Goal: Information Seeking & Learning: Learn about a topic

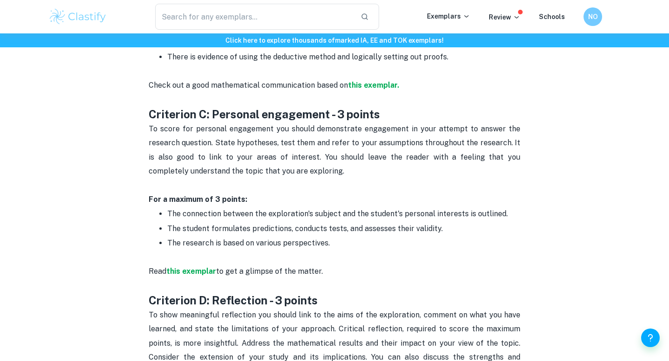
scroll to position [895, 0]
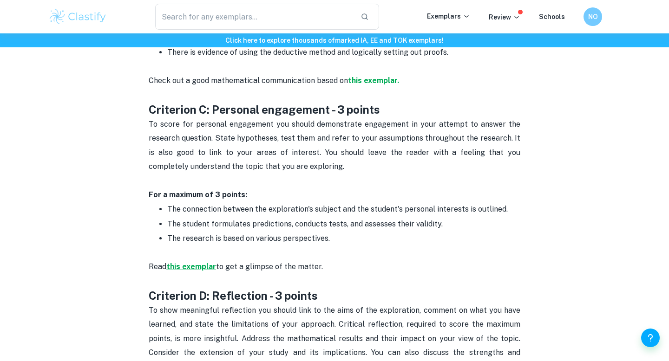
click at [209, 262] on strong "this exemplar" at bounding box center [191, 266] width 50 height 9
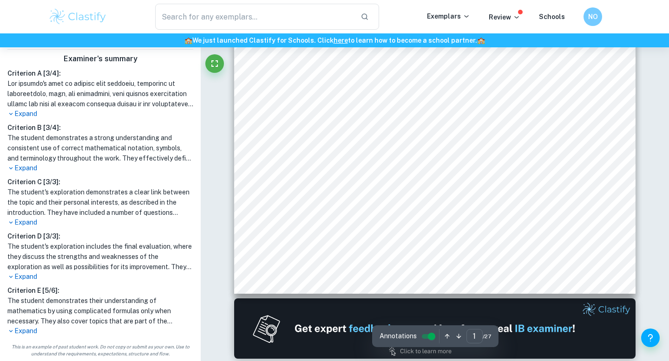
scroll to position [303, 0]
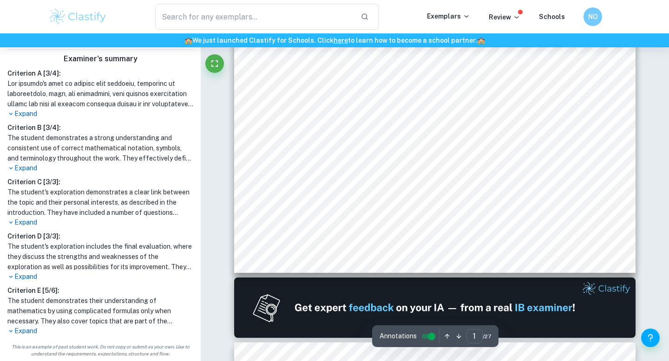
click at [23, 278] on p "Expand" at bounding box center [100, 277] width 186 height 10
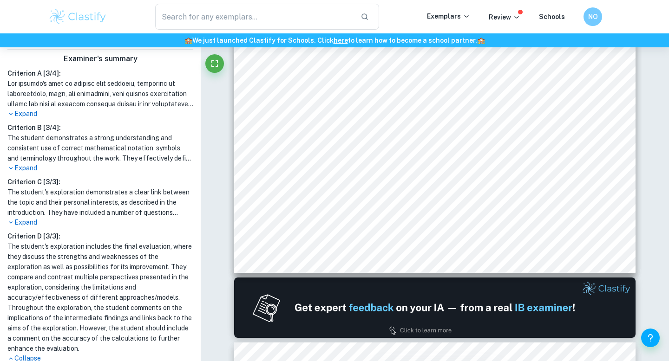
scroll to position [322, 0]
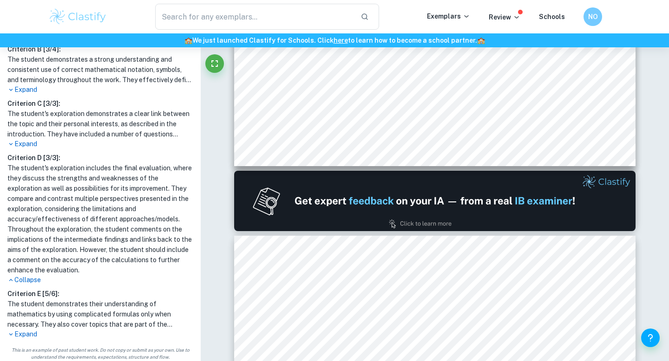
type input "2"
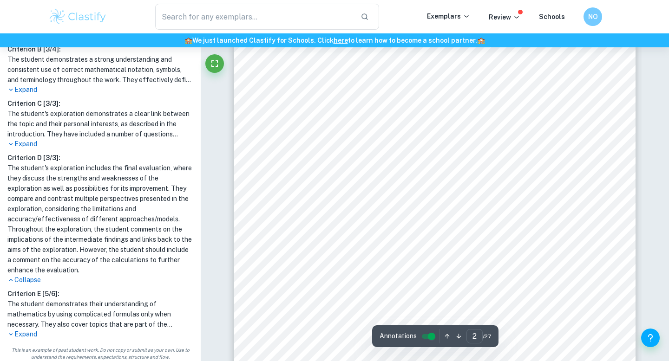
scroll to position [755, 0]
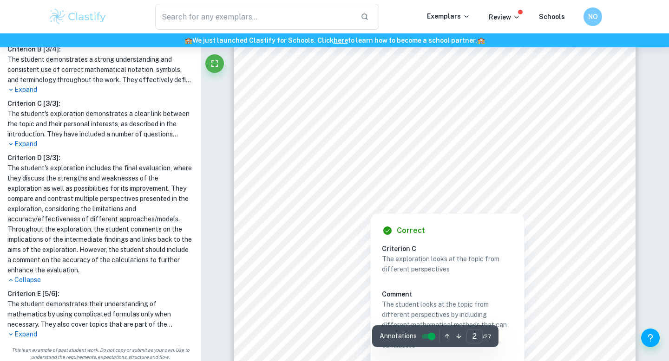
click at [373, 135] on div at bounding box center [446, 141] width 283 height 19
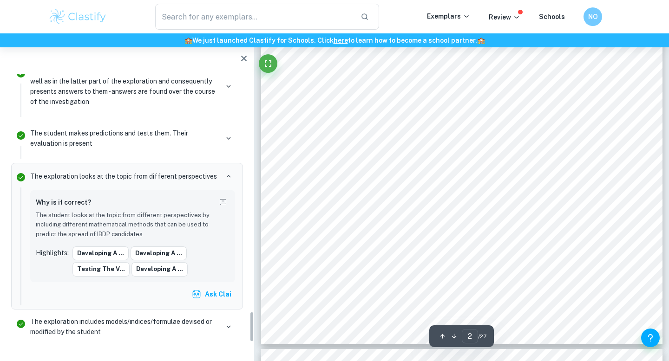
scroll to position [2168, 0]
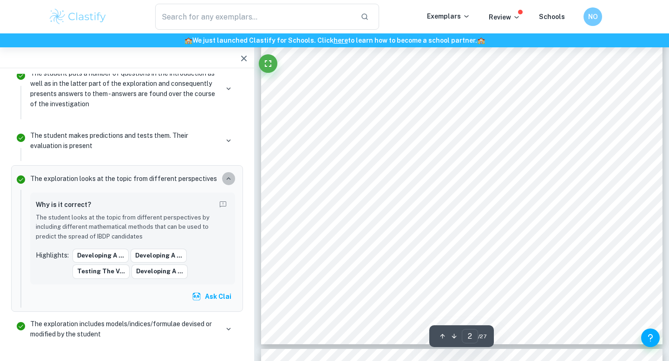
click at [225, 175] on icon "button" at bounding box center [228, 179] width 8 height 8
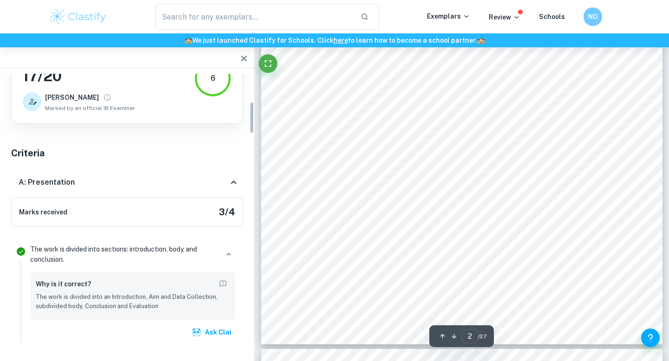
scroll to position [0, 0]
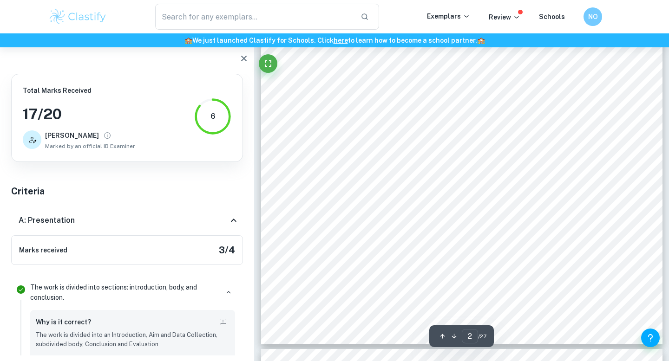
click at [238, 222] on icon at bounding box center [233, 220] width 11 height 11
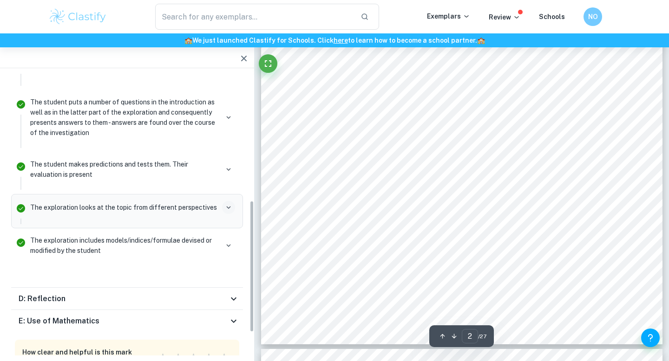
scroll to position [271, 0]
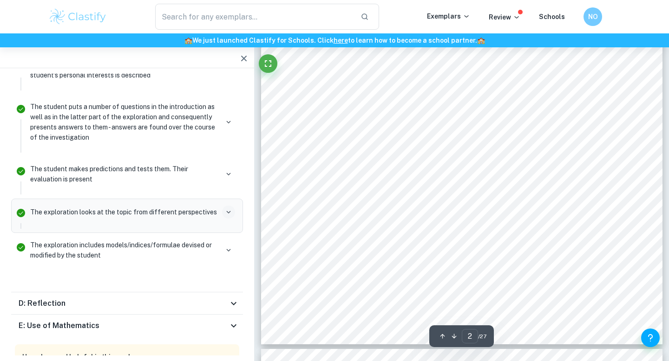
click at [175, 217] on p "The exploration looks at the topic from different perspectives" at bounding box center [123, 212] width 187 height 10
click at [229, 208] on icon "button" at bounding box center [228, 212] width 8 height 8
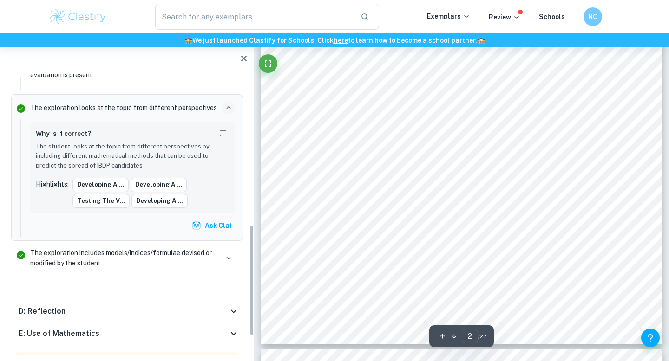
scroll to position [383, 0]
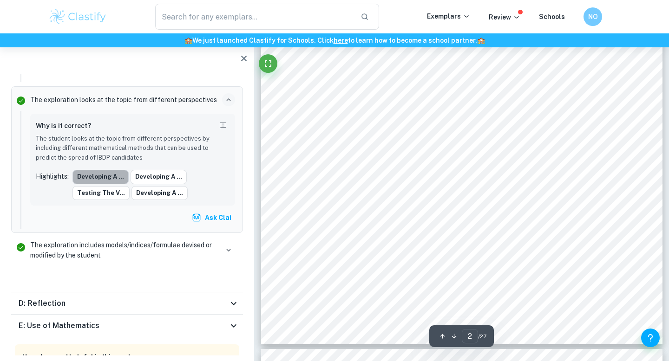
click at [109, 171] on button "Developing a ..." at bounding box center [100, 177] width 56 height 14
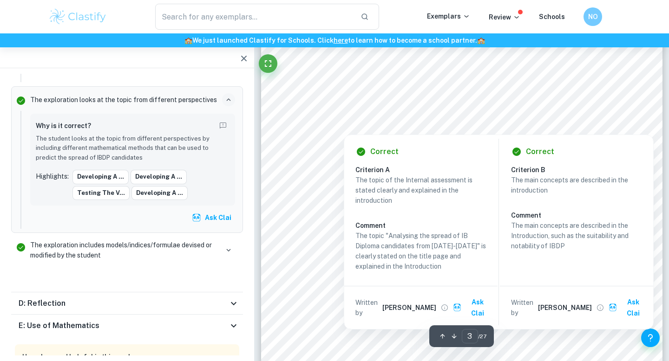
scroll to position [1298, 0]
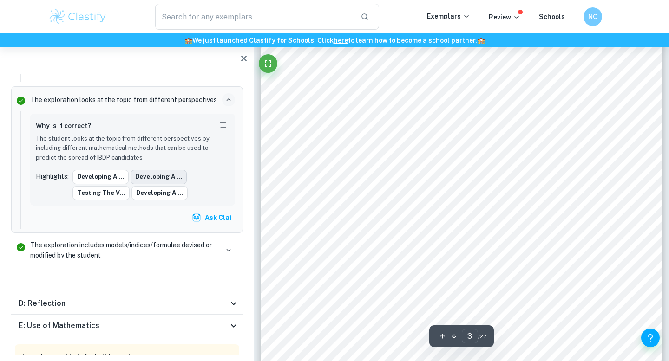
click at [170, 176] on button "Developing a ..." at bounding box center [158, 177] width 56 height 14
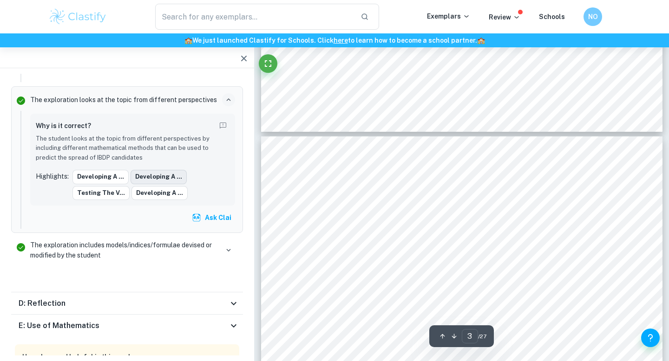
type input "2"
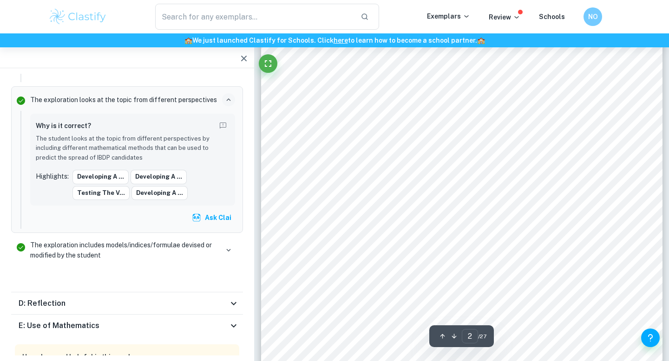
scroll to position [759, 0]
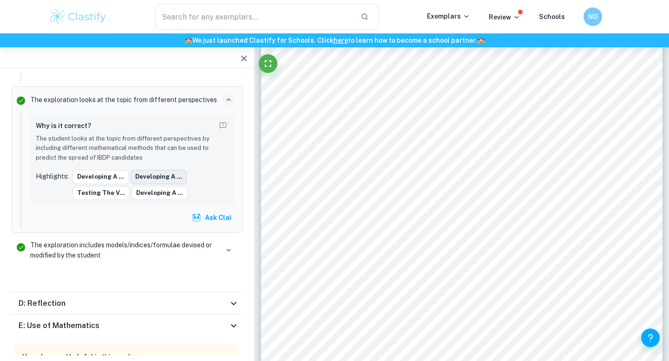
click at [166, 176] on button "Developing a ..." at bounding box center [158, 177] width 56 height 14
click at [112, 193] on button "Testing the V..." at bounding box center [100, 193] width 57 height 14
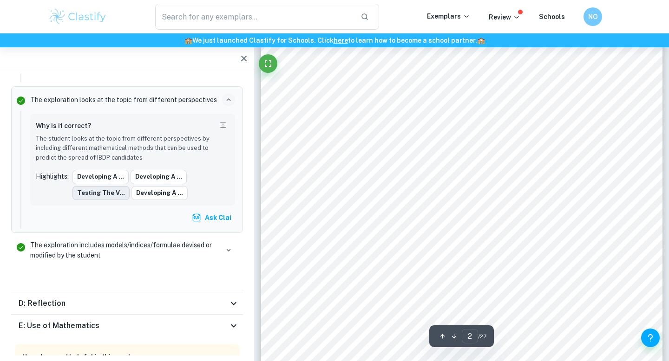
scroll to position [807, 0]
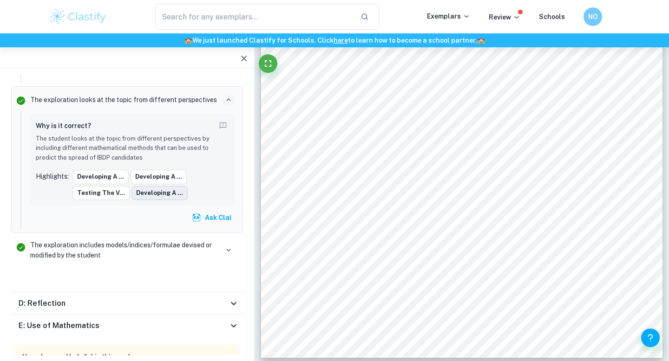
click at [141, 195] on button "Developing a ..." at bounding box center [159, 193] width 56 height 14
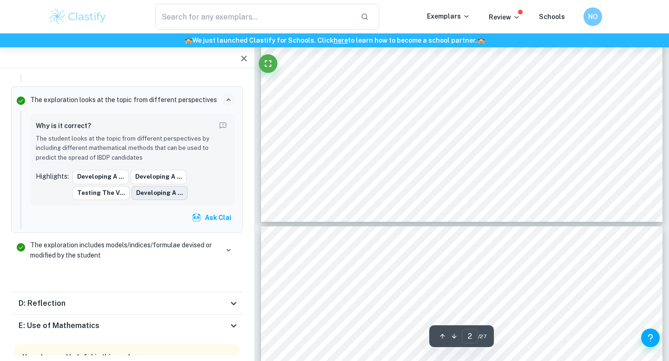
scroll to position [949, 0]
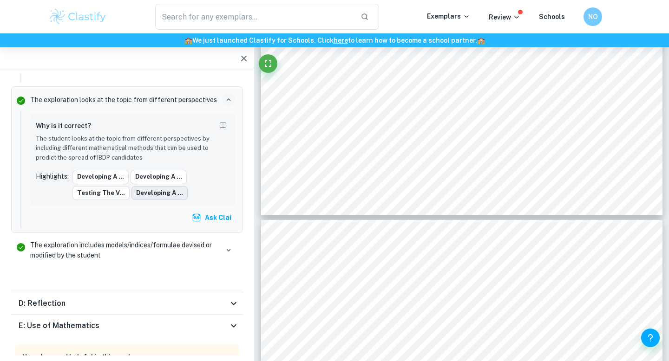
click at [141, 196] on button "Developing a ..." at bounding box center [159, 193] width 56 height 14
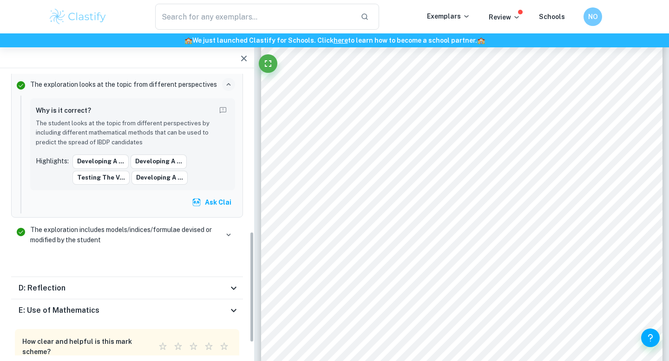
scroll to position [400, 0]
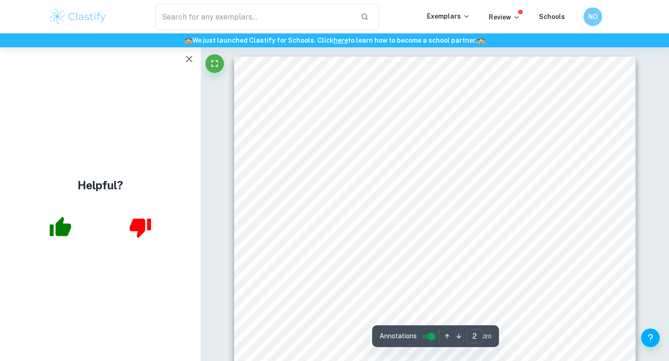
scroll to position [765, 0]
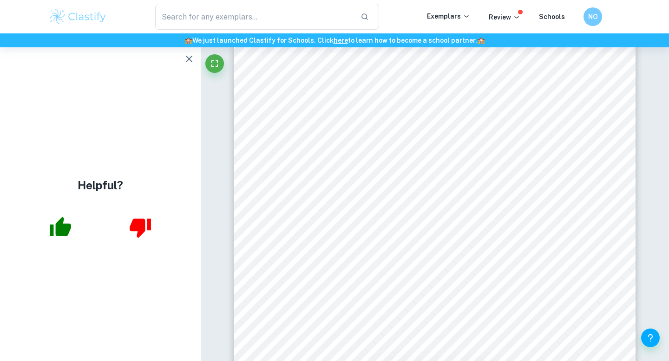
click at [190, 52] on button "button" at bounding box center [189, 59] width 19 height 19
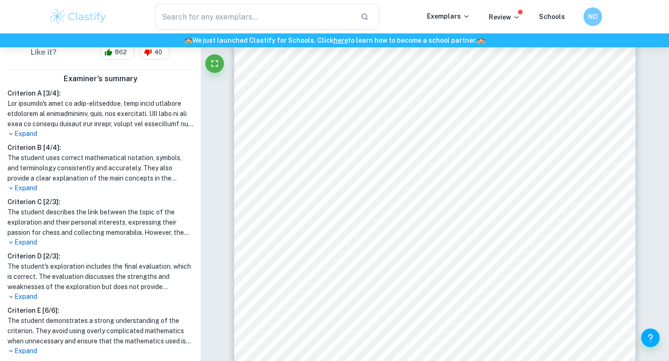
scroll to position [257, 0]
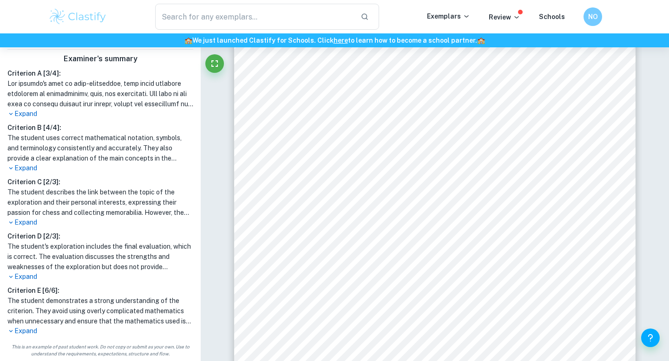
click at [30, 223] on p "Expand" at bounding box center [100, 223] width 186 height 10
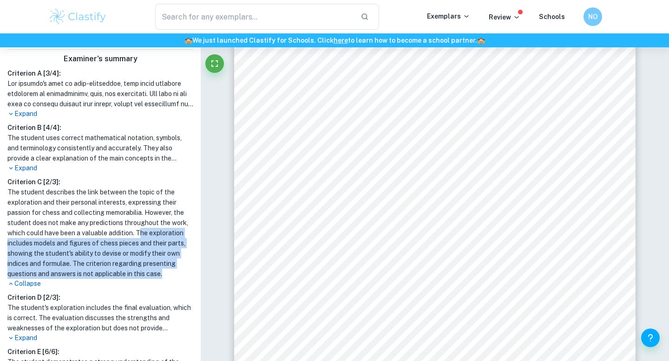
drag, startPoint x: 139, startPoint y: 234, endPoint x: 167, endPoint y: 271, distance: 46.2
click at [167, 271] on h1 "The student describes the link between the topic of the exploration and their p…" at bounding box center [100, 233] width 186 height 92
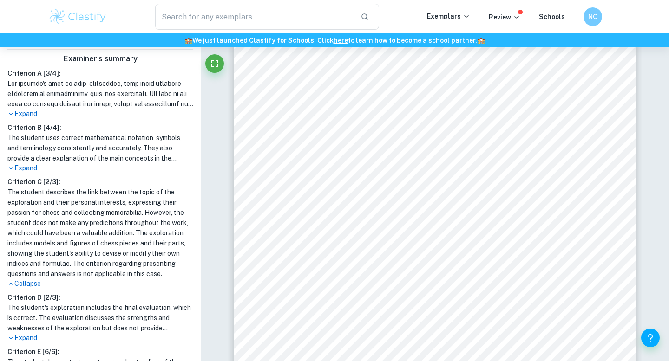
click at [173, 273] on h1 "The student describes the link between the topic of the exploration and their p…" at bounding box center [100, 233] width 186 height 92
click at [31, 286] on p "Collapse" at bounding box center [100, 284] width 186 height 10
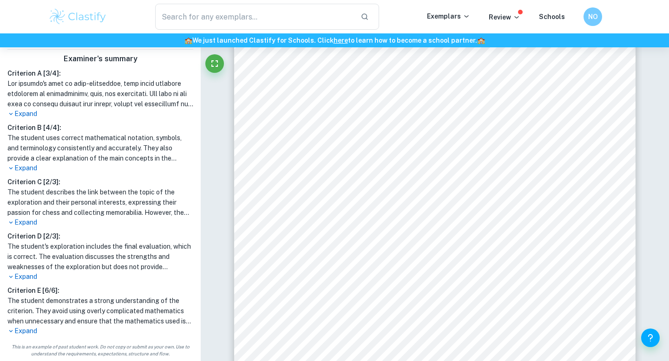
click at [26, 224] on p "Expand" at bounding box center [100, 223] width 186 height 10
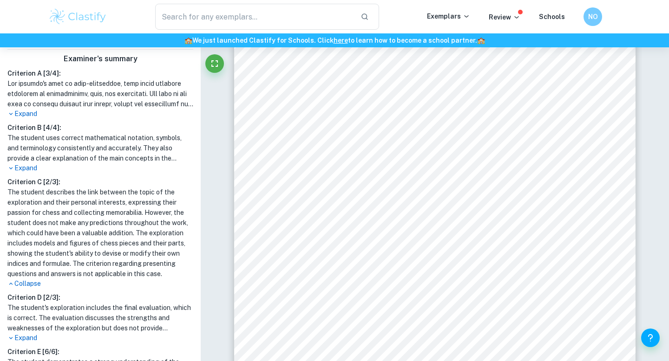
click at [32, 110] on p "Expand" at bounding box center [100, 114] width 186 height 10
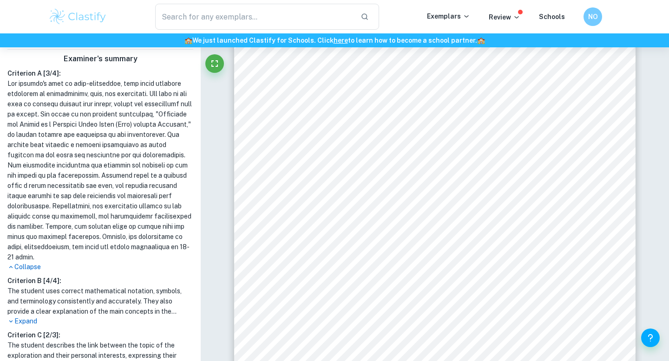
click at [24, 262] on h1 at bounding box center [100, 170] width 186 height 184
click at [28, 272] on p "Collapse" at bounding box center [100, 267] width 186 height 10
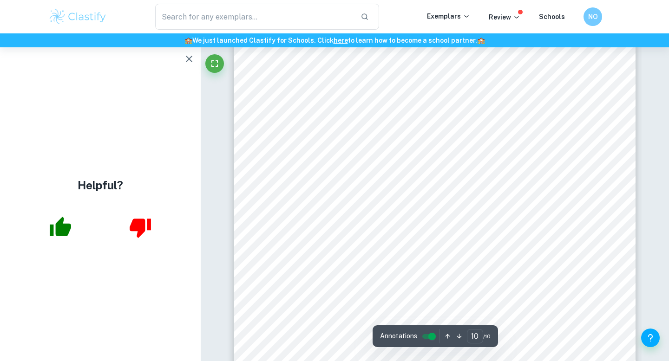
scroll to position [5266, 0]
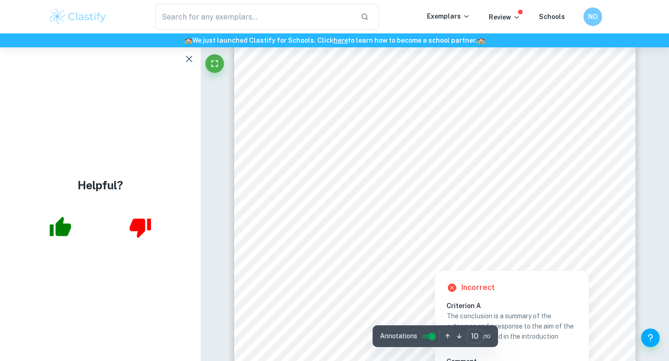
click at [326, 126] on div at bounding box center [432, 127] width 275 height 13
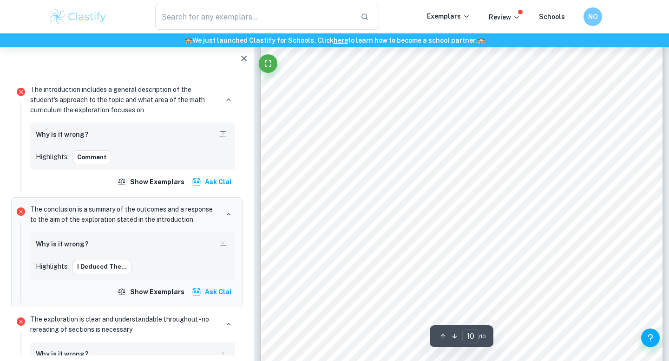
scroll to position [5270, 0]
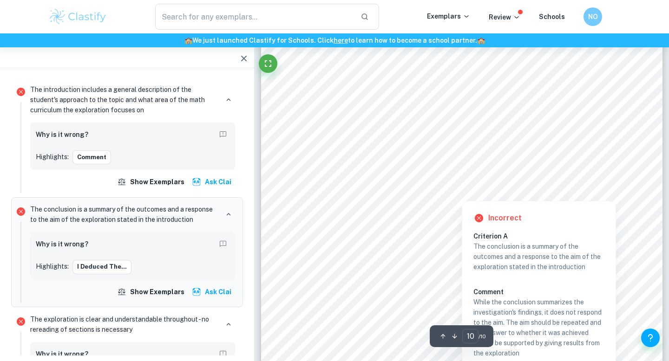
click at [356, 132] on div at bounding box center [448, 127] width 254 height 22
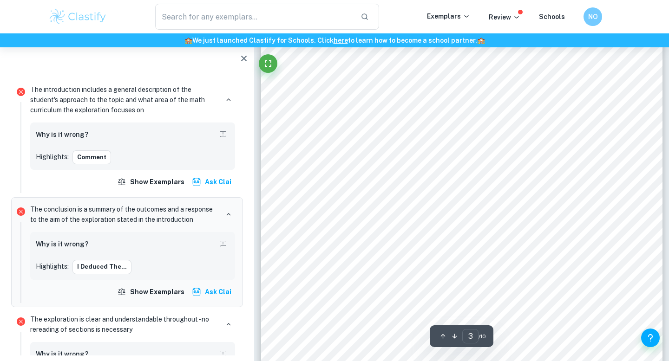
scroll to position [1273, 0]
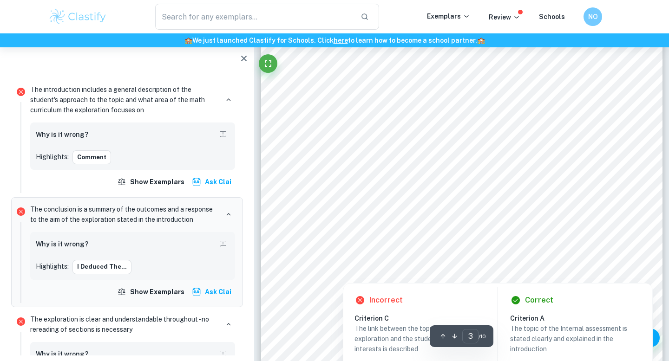
click at [414, 226] on div at bounding box center [439, 228] width 236 height 23
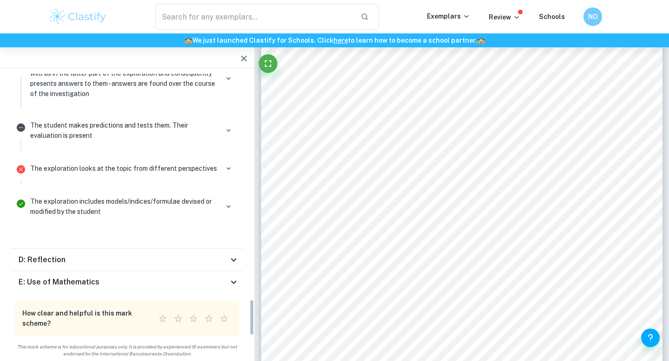
scroll to position [1887, 0]
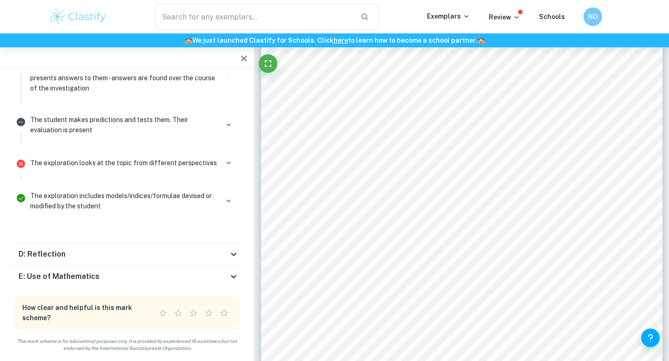
click at [229, 274] on icon at bounding box center [233, 276] width 11 height 11
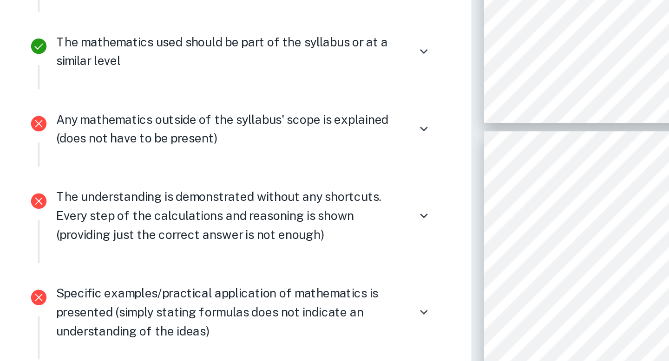
scroll to position [2173, 0]
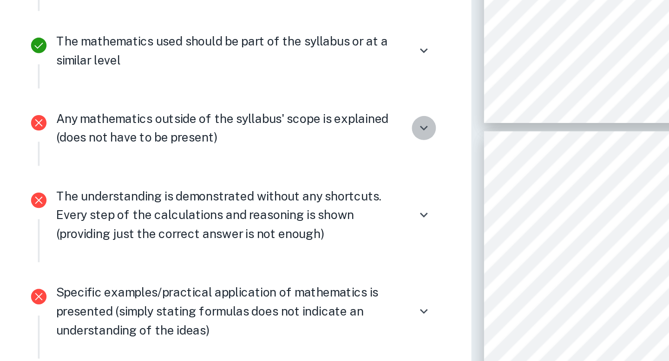
click at [225, 159] on icon "button" at bounding box center [228, 157] width 8 height 8
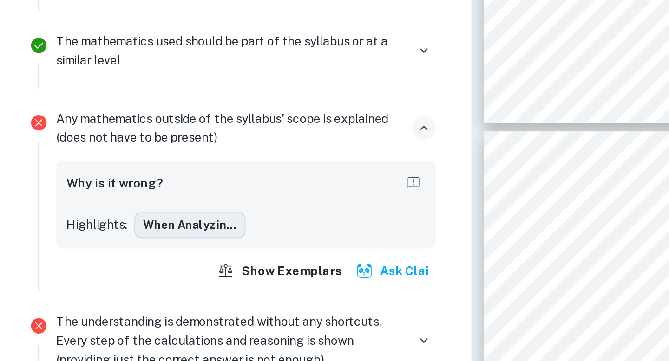
click at [118, 207] on button "When analyzin..." at bounding box center [102, 209] width 60 height 14
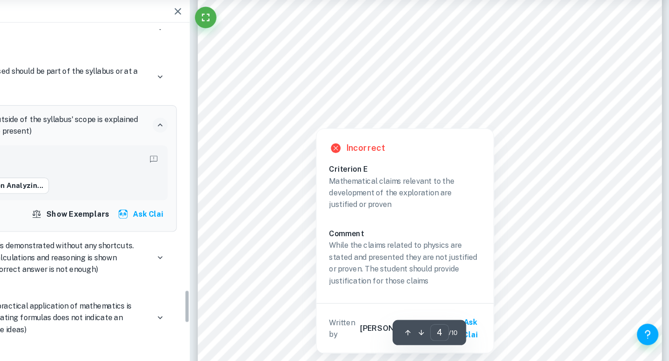
scroll to position [1980, 0]
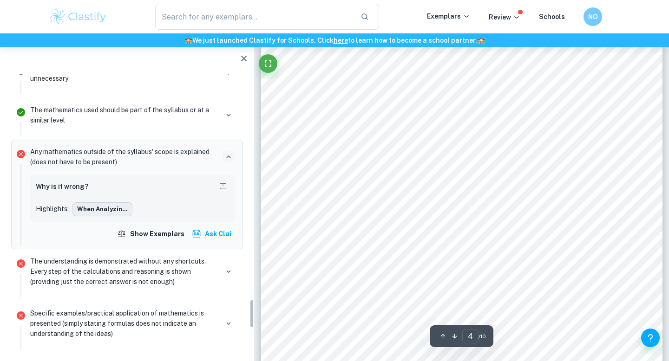
click at [117, 208] on button "When analyzin..." at bounding box center [102, 209] width 60 height 14
click at [144, 182] on div "Why is it wrong?" at bounding box center [133, 187] width 194 height 15
click at [111, 209] on button "When analyzin..." at bounding box center [102, 209] width 60 height 14
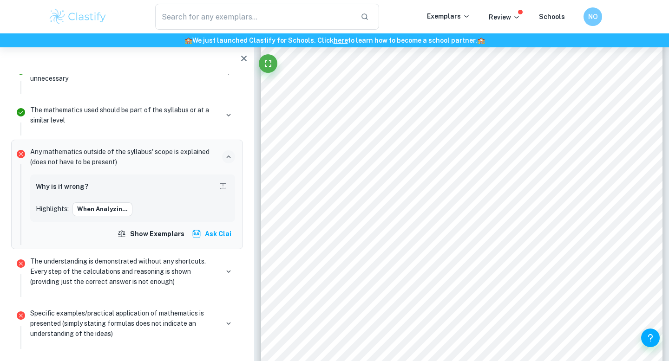
click at [110, 152] on p "Any mathematics outside of the syllabus' scope is explained (does not have to b…" at bounding box center [124, 157] width 188 height 20
click at [226, 154] on icon "button" at bounding box center [228, 157] width 8 height 8
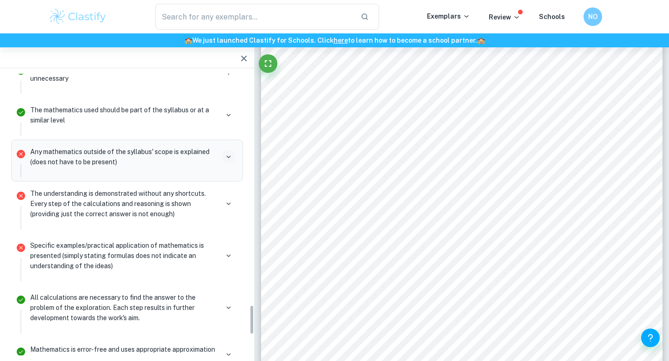
click at [208, 149] on p "Any mathematics outside of the syllabus' scope is explained (does not have to b…" at bounding box center [124, 157] width 188 height 20
click at [225, 158] on icon "button" at bounding box center [228, 157] width 8 height 8
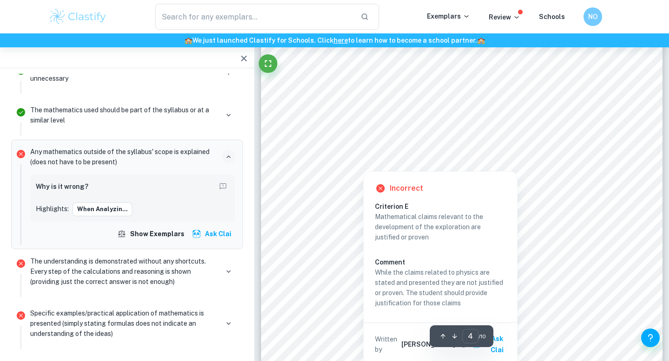
click at [366, 164] on div at bounding box center [362, 162] width 83 height 11
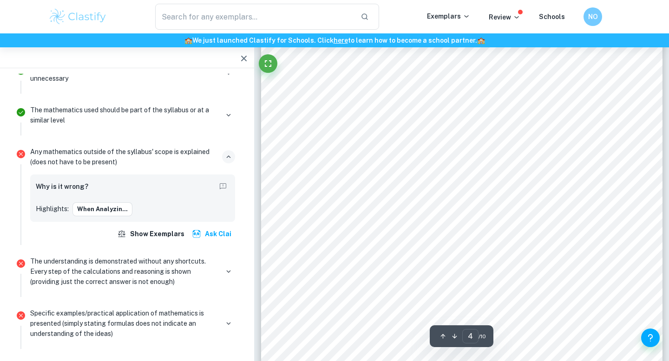
scroll to position [2478, 0]
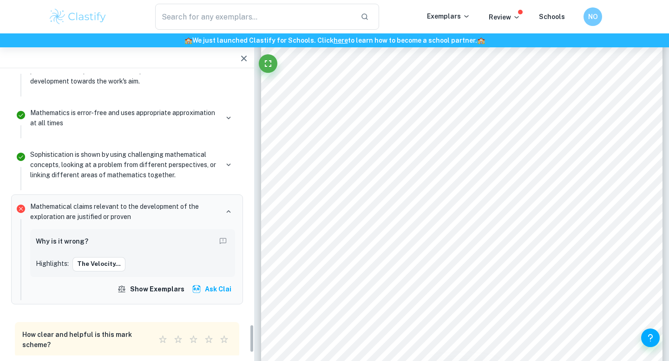
click at [366, 164] on span "shown in the graph below." at bounding box center [363, 165] width 85 height 8
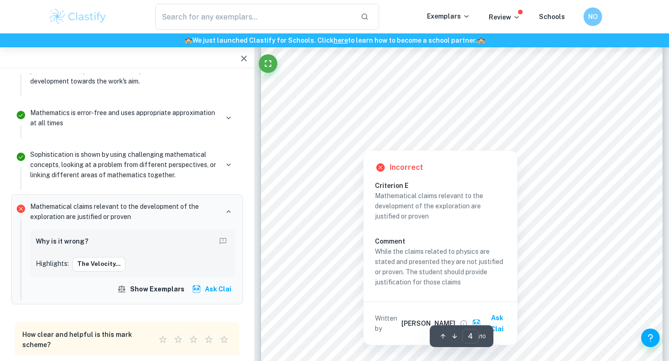
scroll to position [1993, 0]
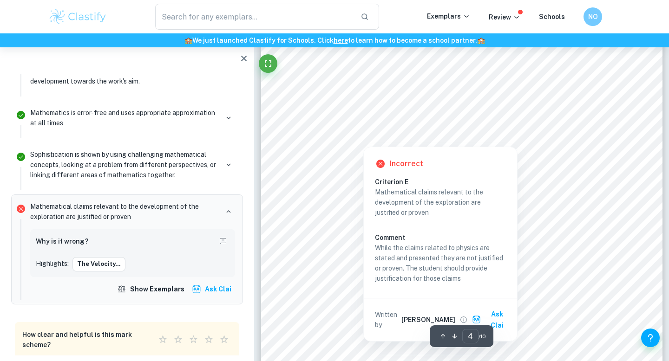
click at [372, 128] on span at bounding box center [372, 131] width 1 height 6
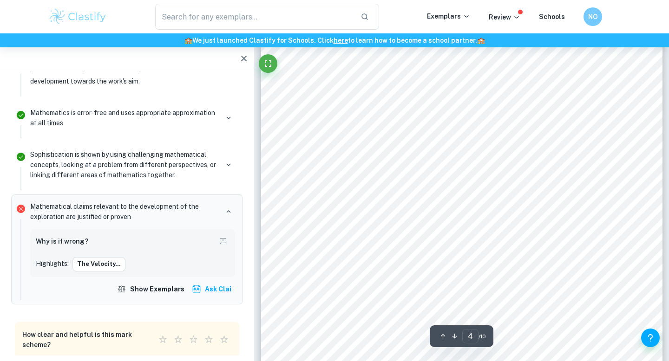
click at [410, 140] on div "2 Deduction In the deduction of the position of the object, the deduction of th…" at bounding box center [461, 127] width 401 height 567
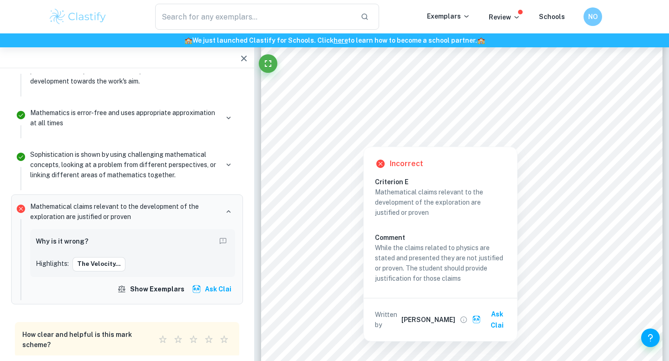
click at [398, 146] on div "Incorrect Criterion E Mathematical claims relevant to the development of the ex…" at bounding box center [440, 242] width 154 height 200
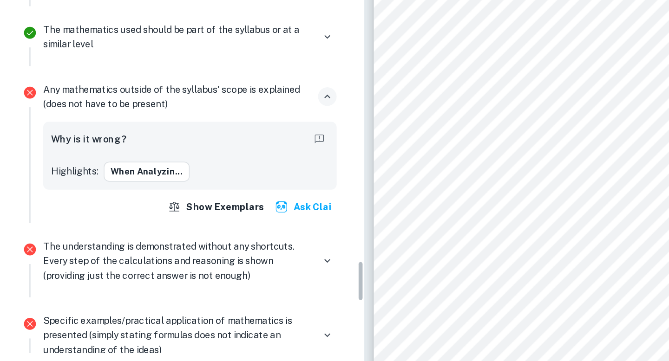
scroll to position [2155, 0]
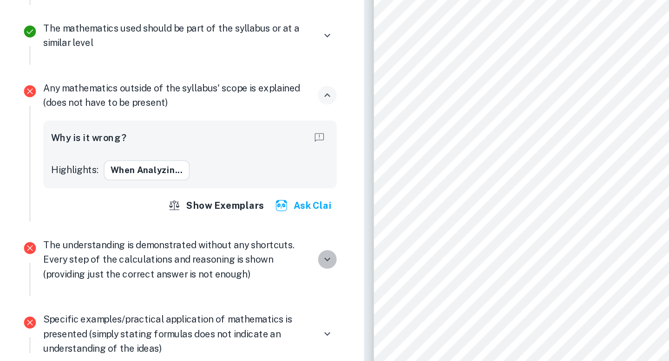
click at [230, 289] on icon "button" at bounding box center [228, 290] width 8 height 8
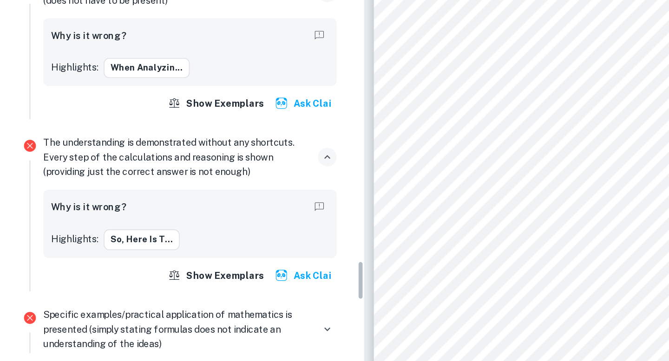
scroll to position [2235, 0]
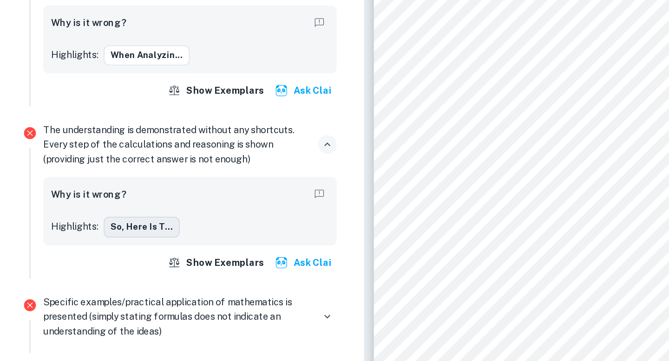
click at [116, 268] on button "So, here is t..." at bounding box center [98, 268] width 53 height 14
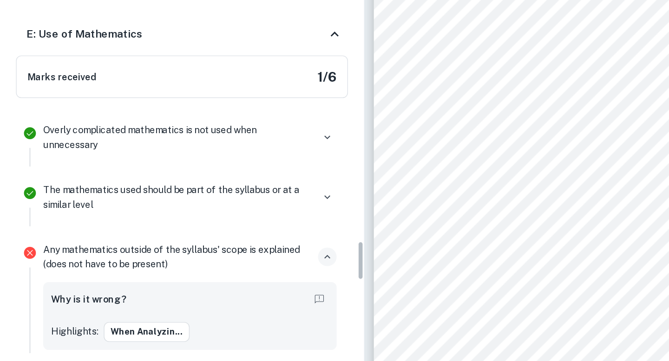
scroll to position [2061, 0]
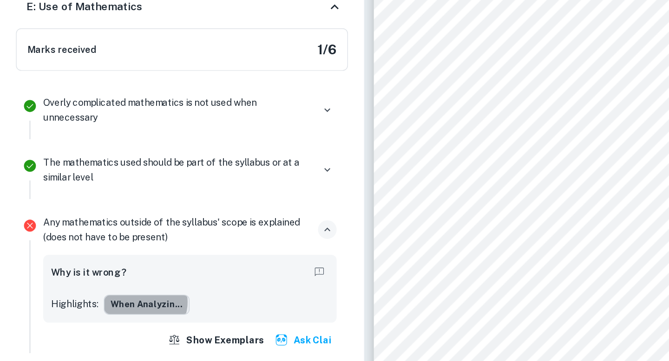
click at [100, 320] on button "When analyzin..." at bounding box center [102, 322] width 60 height 14
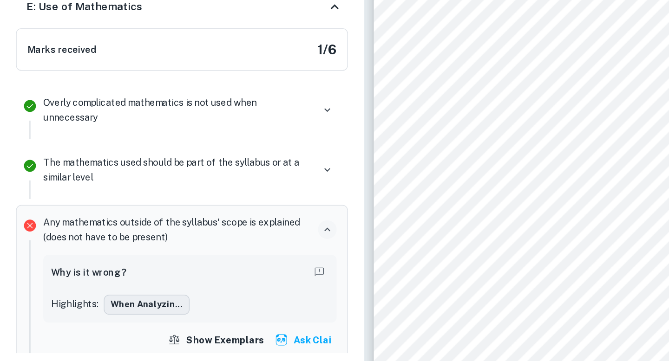
scroll to position [2255, 0]
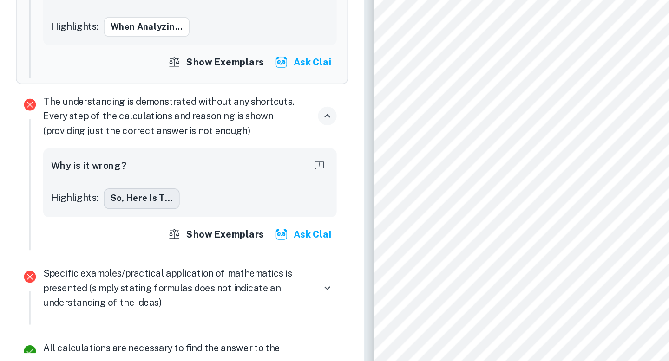
click at [110, 243] on button "So, here is t..." at bounding box center [98, 248] width 53 height 14
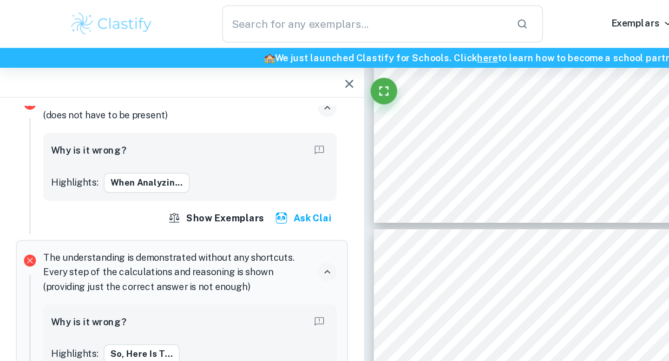
scroll to position [2810, 0]
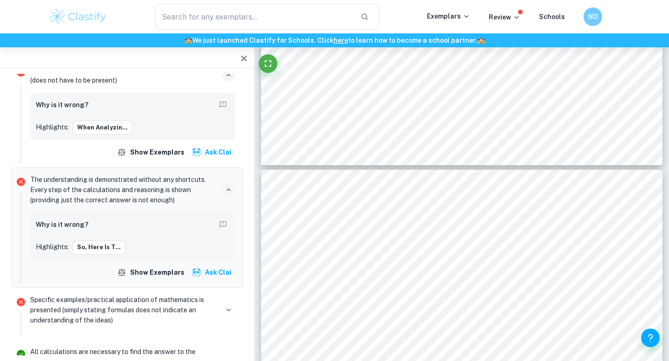
type input "5"
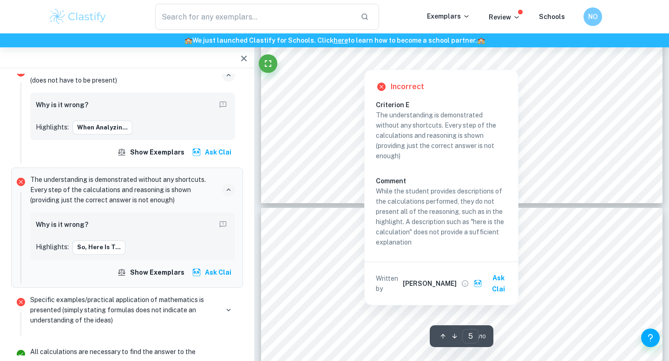
scroll to position [2772, 0]
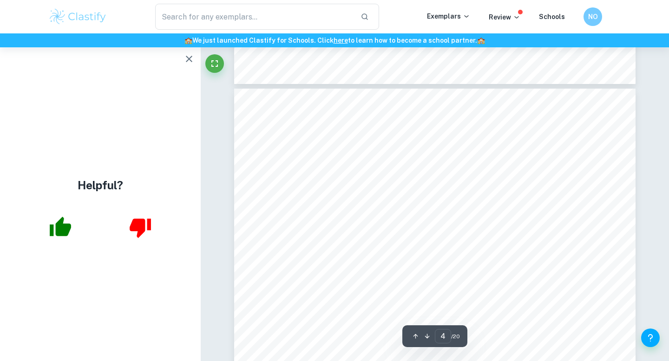
scroll to position [1807, 0]
click at [193, 55] on icon "button" at bounding box center [188, 58] width 11 height 11
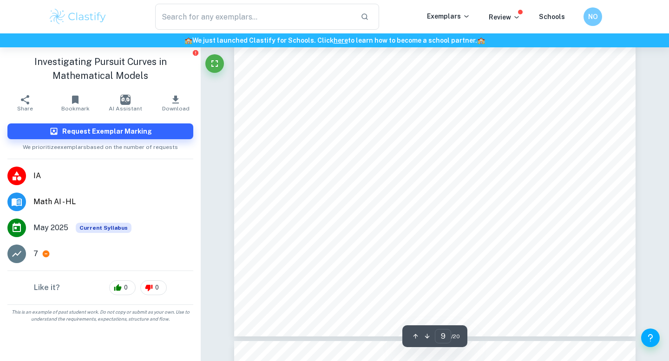
scroll to position [4501, 0]
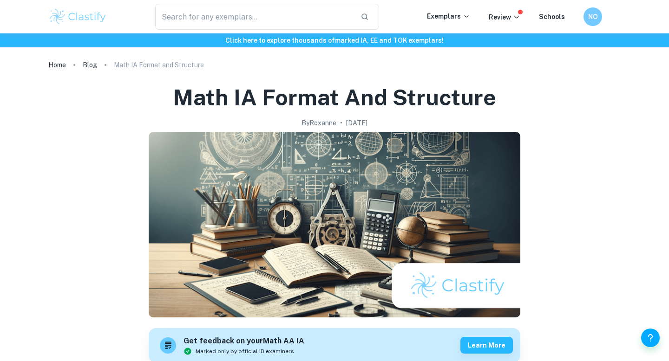
scroll to position [761, 0]
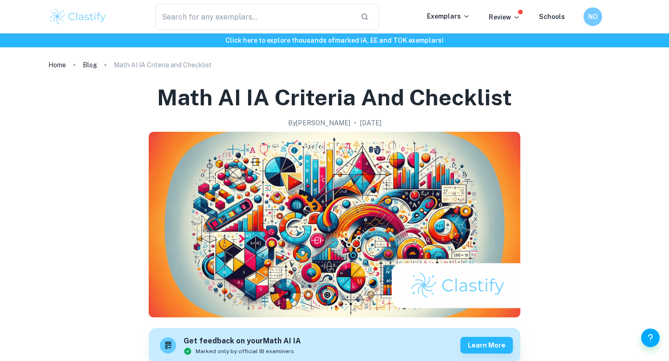
scroll to position [895, 0]
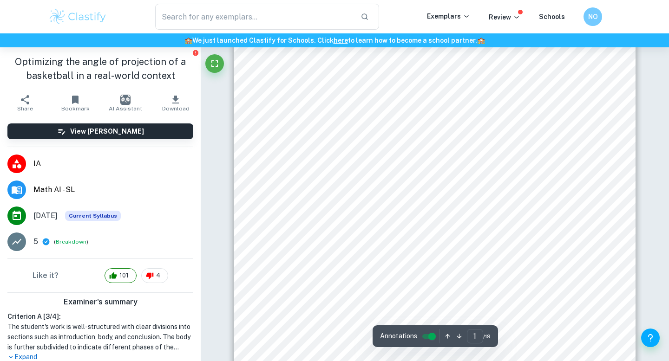
scroll to position [186, 0]
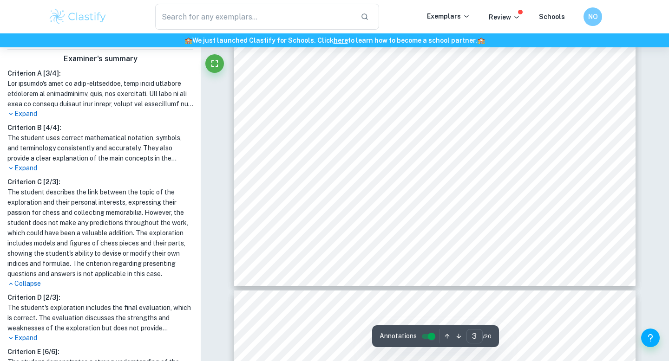
scroll to position [1281, 0]
